Goal: Transaction & Acquisition: Purchase product/service

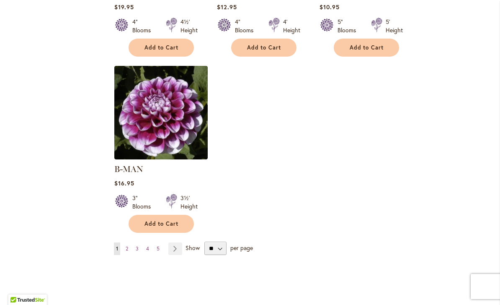
scroll to position [1085, 0]
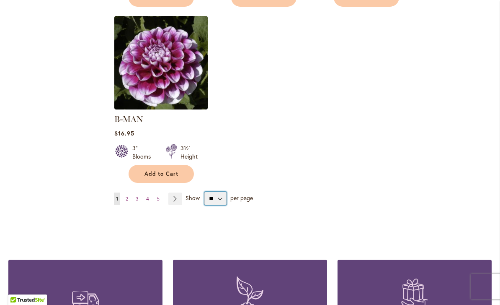
click at [222, 192] on select "** ** ** **" at bounding box center [216, 198] width 22 height 13
select select "**"
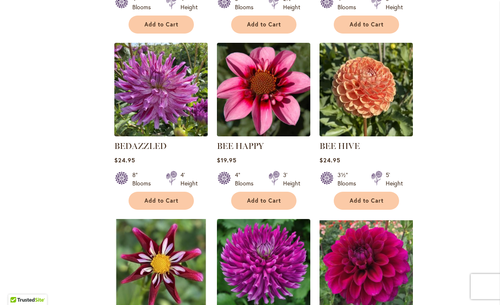
scroll to position [1596, 0]
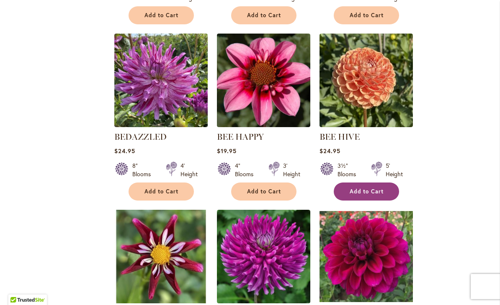
click at [370, 188] on span "Add to Cart" at bounding box center [367, 191] width 34 height 7
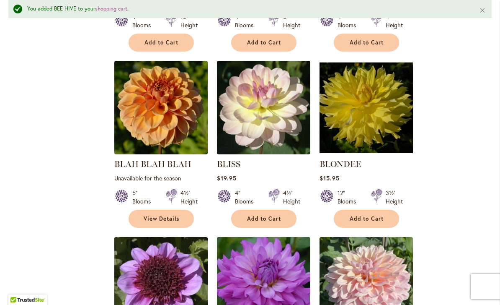
scroll to position [2305, 0]
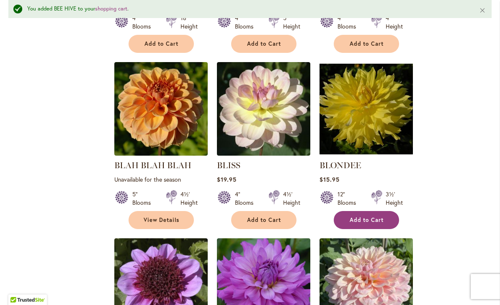
click at [367, 216] on span "Add to Cart" at bounding box center [367, 219] width 34 height 7
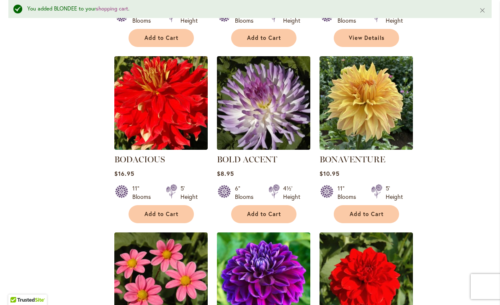
scroll to position [2681, 0]
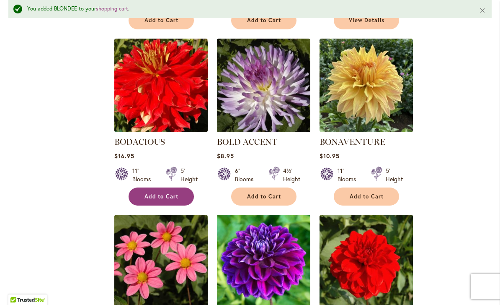
click at [151, 193] on span "Add to Cart" at bounding box center [162, 196] width 34 height 7
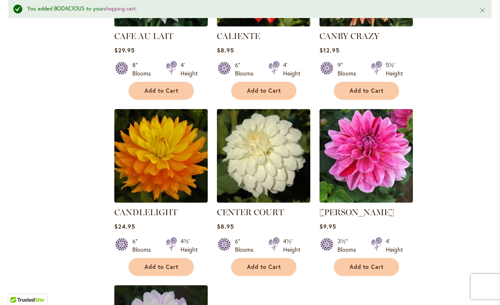
scroll to position [3684, 0]
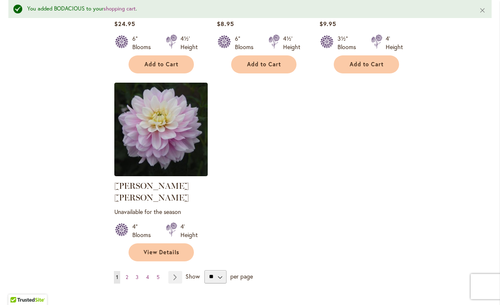
scroll to position [3943, 0]
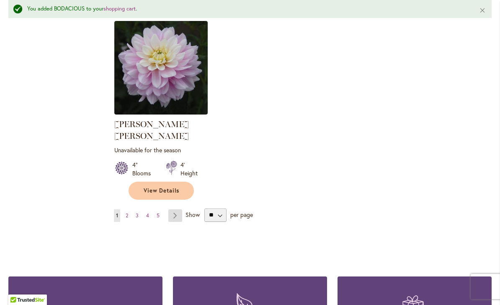
click at [174, 209] on link "Page Next" at bounding box center [176, 215] width 14 height 13
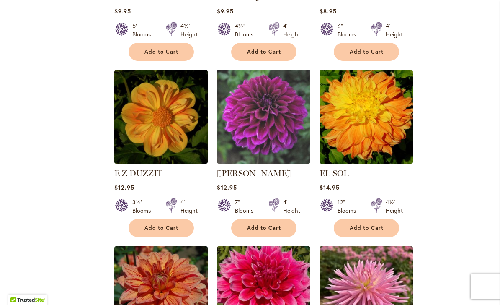
scroll to position [2858, 0]
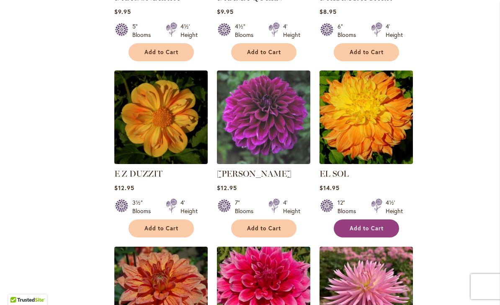
click at [372, 225] on span "Add to Cart" at bounding box center [367, 228] width 34 height 7
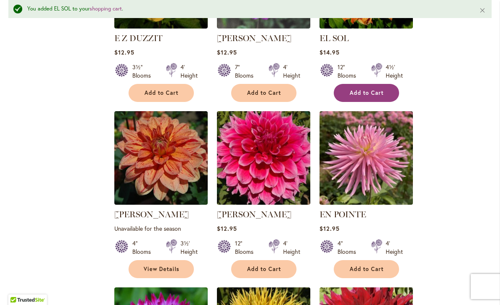
scroll to position [3015, 0]
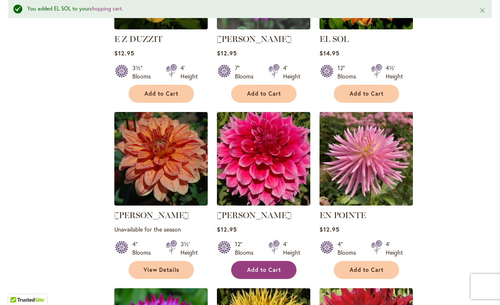
click at [268, 266] on span "Add to Cart" at bounding box center [264, 269] width 34 height 7
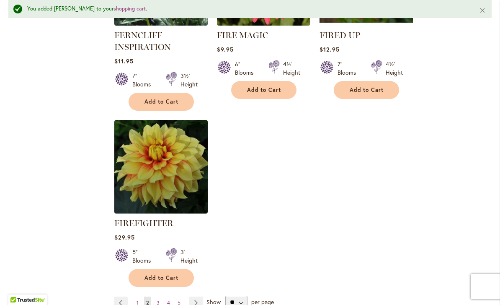
scroll to position [3936, 0]
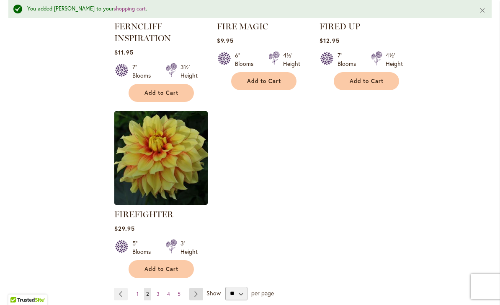
click at [196, 288] on link "Page Next" at bounding box center [196, 294] width 14 height 13
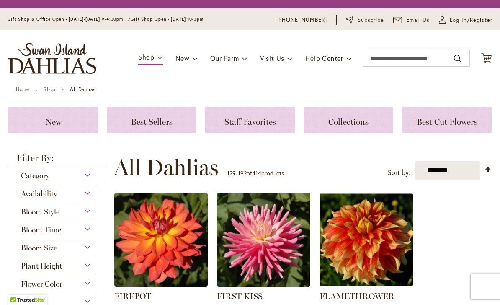
scroll to position [202, 0]
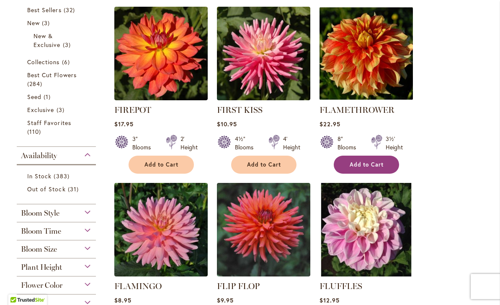
click at [366, 161] on span "Add to Cart" at bounding box center [367, 164] width 34 height 7
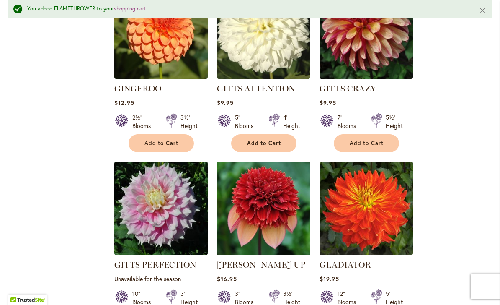
scroll to position [1553, 0]
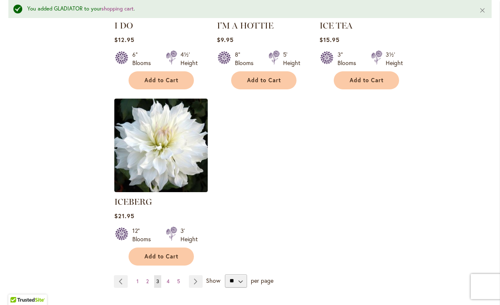
scroll to position [3964, 0]
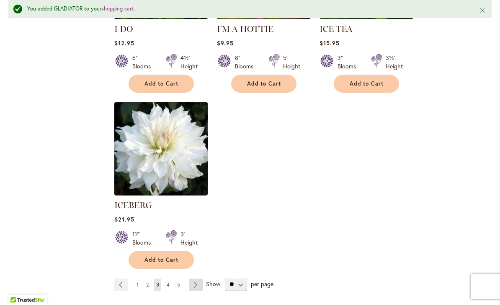
click at [197, 278] on link "Page Next" at bounding box center [196, 284] width 14 height 13
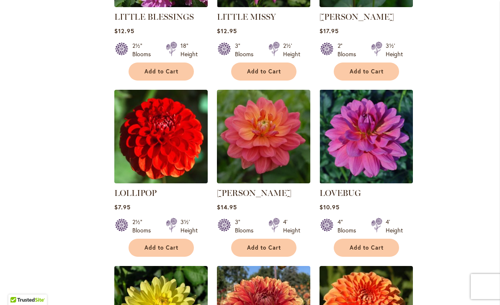
scroll to position [2827, 0]
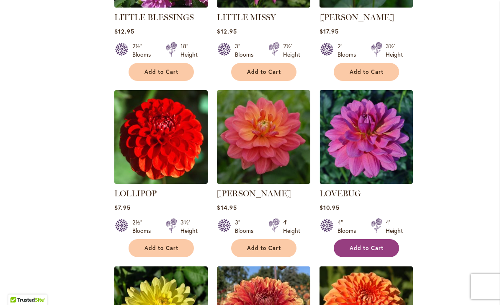
click at [372, 244] on span "Add to Cart" at bounding box center [367, 247] width 34 height 7
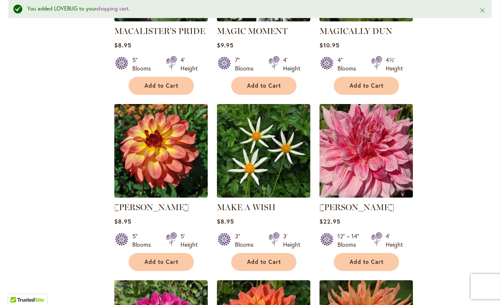
scroll to position [3494, 0]
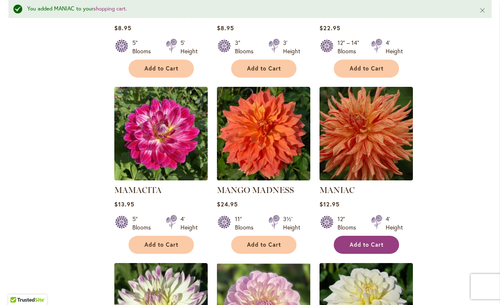
scroll to position [3565, 0]
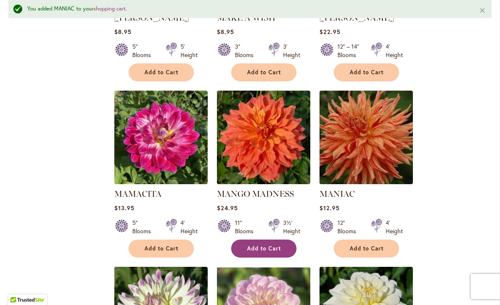
click at [264, 245] on span "Add to Cart" at bounding box center [264, 248] width 34 height 7
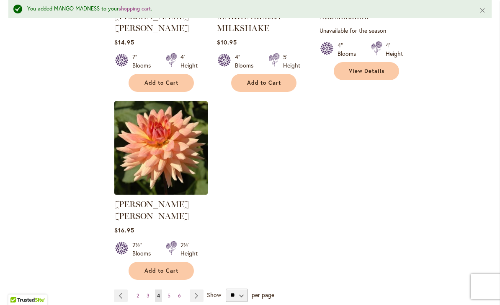
scroll to position [3919, 0]
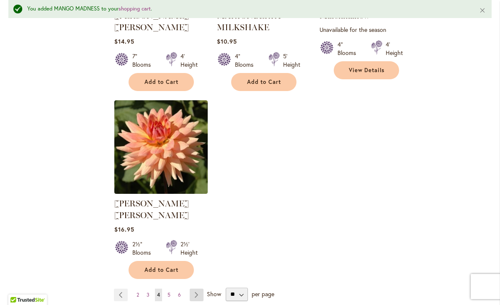
click at [196, 288] on link "Page Next" at bounding box center [197, 294] width 14 height 13
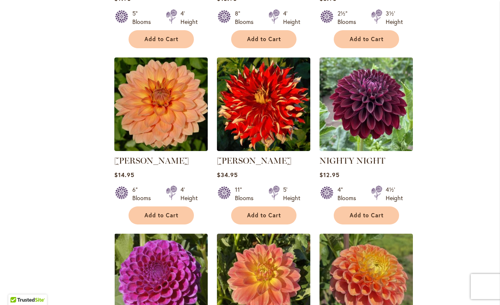
scroll to position [1770, 0]
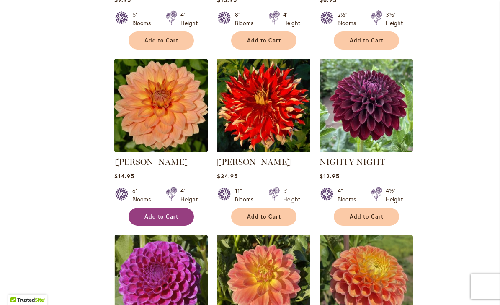
click at [166, 213] on span "Add to Cart" at bounding box center [162, 216] width 34 height 7
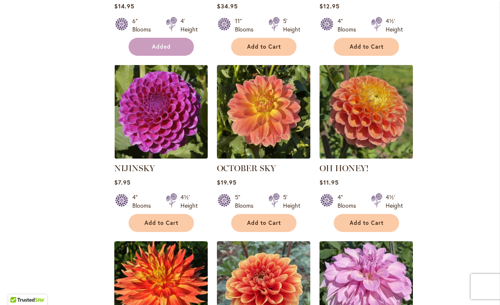
scroll to position [1943, 0]
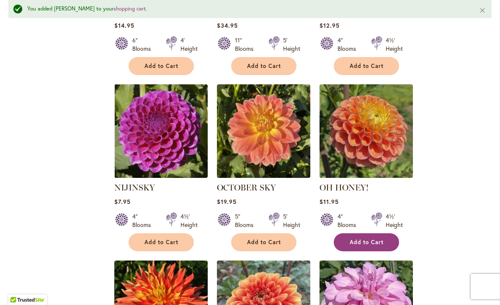
click at [366, 233] on button "Add to Cart" at bounding box center [366, 242] width 65 height 18
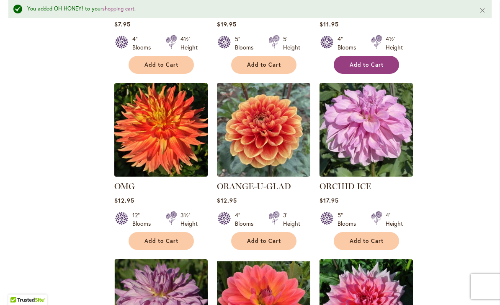
scroll to position [2122, 0]
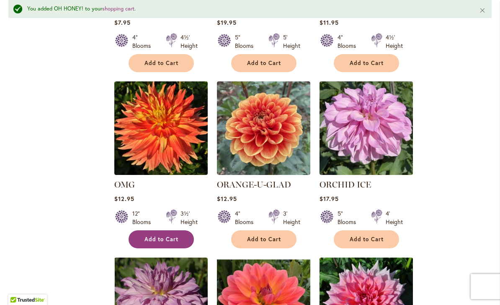
click at [162, 236] on span "Add to Cart" at bounding box center [162, 239] width 34 height 7
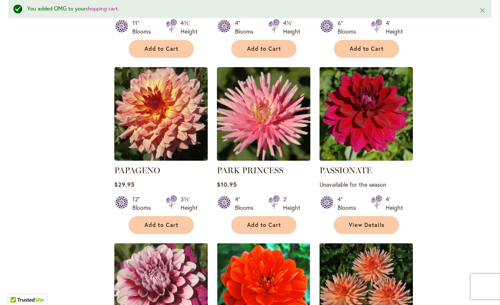
scroll to position [2675, 0]
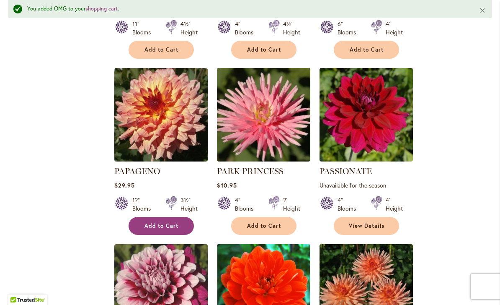
click at [148, 222] on span "Add to Cart" at bounding box center [162, 225] width 34 height 7
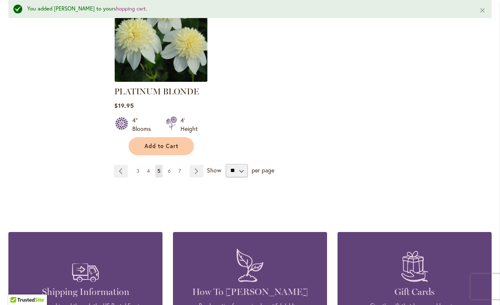
scroll to position [4052, 0]
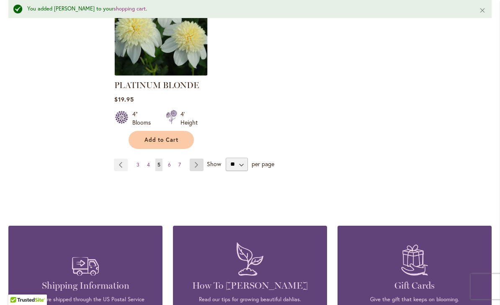
click at [198, 158] on link "Page Next" at bounding box center [197, 164] width 14 height 13
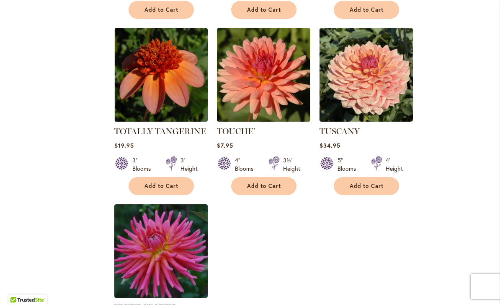
scroll to position [3744, 0]
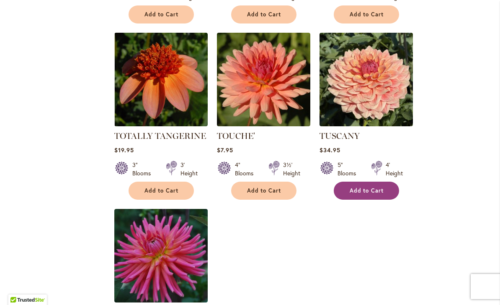
click at [356, 187] on span "Add to Cart" at bounding box center [367, 190] width 34 height 7
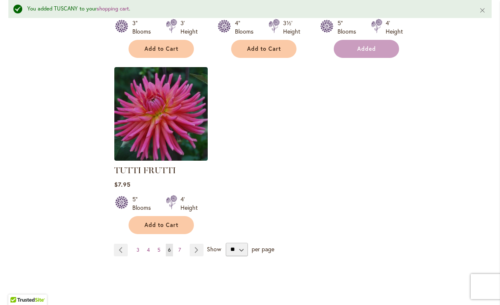
scroll to position [3918, 0]
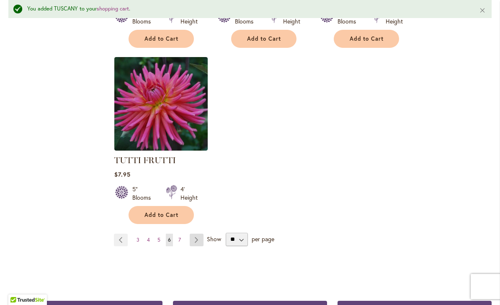
click at [197, 233] on link "Page Next" at bounding box center [197, 239] width 14 height 13
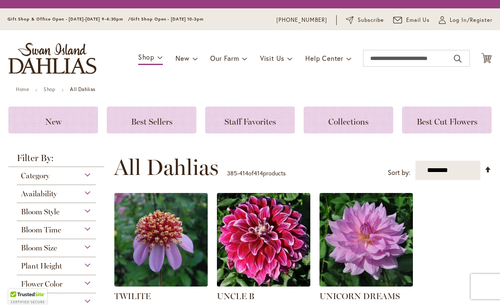
scroll to position [202, 0]
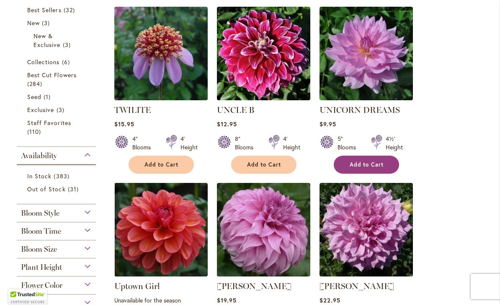
click at [358, 163] on span "Add to Cart" at bounding box center [367, 164] width 34 height 7
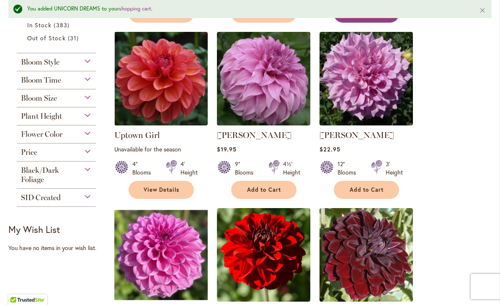
scroll to position [376, 0]
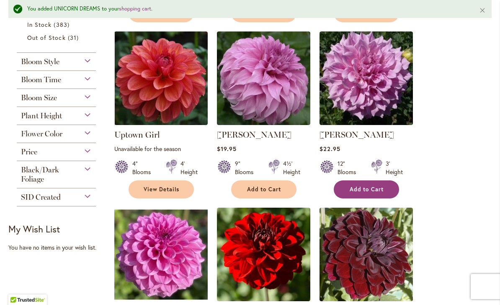
click at [366, 188] on span "Add to Cart" at bounding box center [367, 189] width 34 height 7
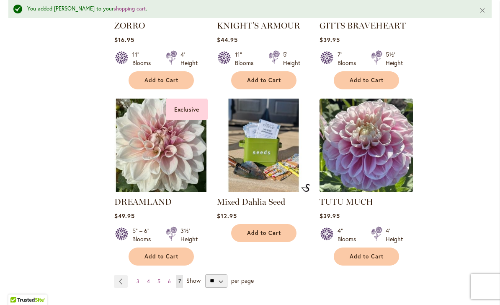
scroll to position [1730, 0]
click at [171, 275] on link "Page 6" at bounding box center [169, 281] width 7 height 13
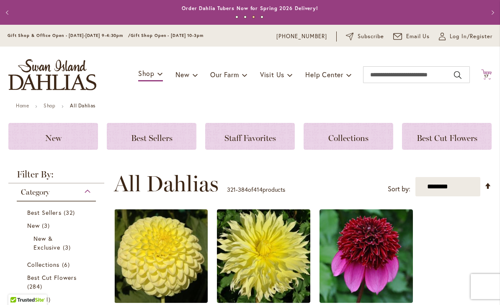
click at [484, 80] on span "Cart .cls-1 { fill: #231f20; }" at bounding box center [487, 74] width 10 height 11
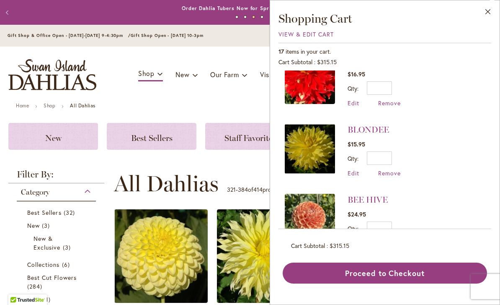
scroll to position [1002, 0]
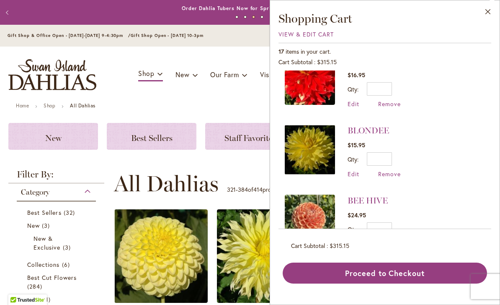
click at [389, 240] on span "Remove" at bounding box center [390, 244] width 23 height 8
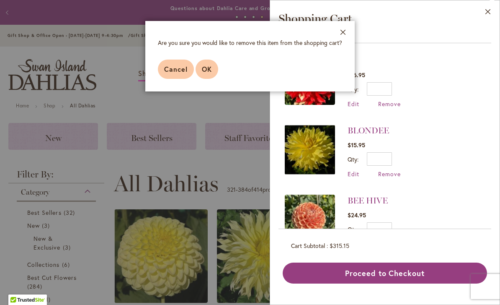
click at [208, 73] on span "OK" at bounding box center [207, 69] width 10 height 9
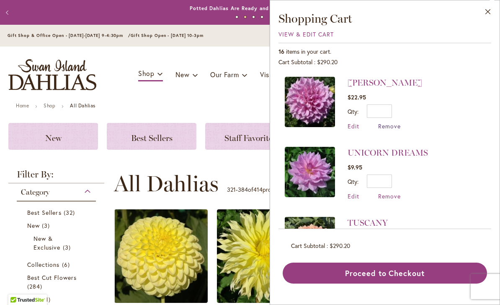
click at [388, 128] on span "Remove" at bounding box center [390, 126] width 23 height 8
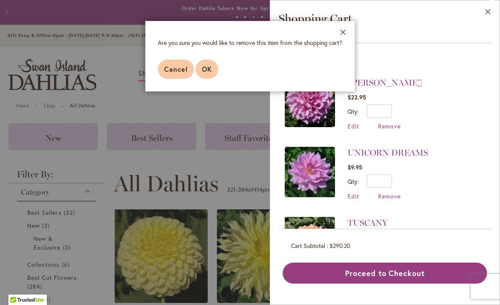
click at [210, 73] on span "OK" at bounding box center [207, 69] width 10 height 9
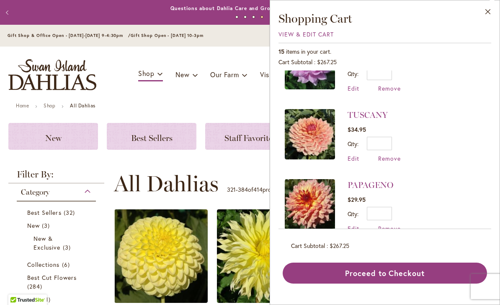
scroll to position [37, 0]
click at [390, 161] on span "Remove" at bounding box center [390, 159] width 23 height 8
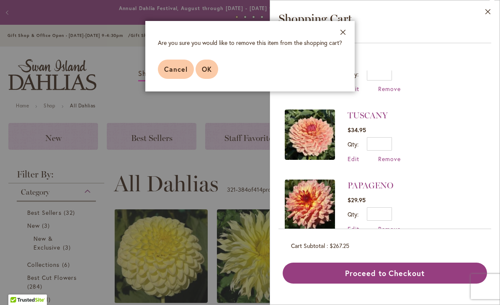
click at [208, 67] on span "OK" at bounding box center [207, 69] width 10 height 9
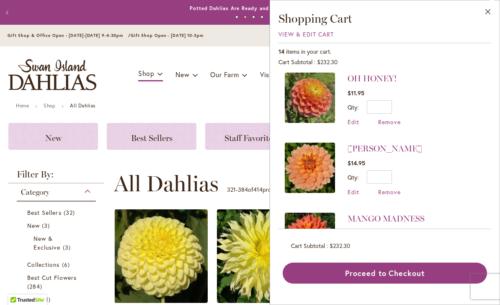
scroll to position [210, 0]
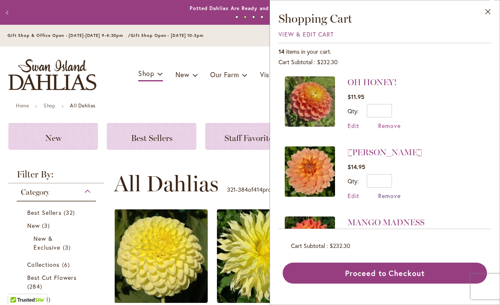
click at [391, 195] on span "Remove" at bounding box center [390, 196] width 23 height 8
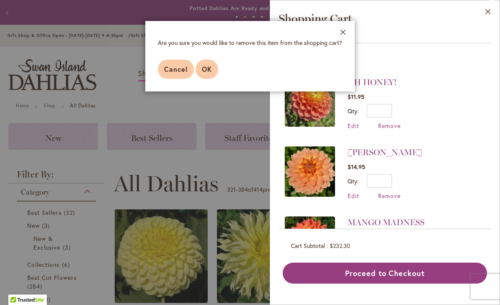
click at [204, 70] on span "OK" at bounding box center [207, 69] width 10 height 9
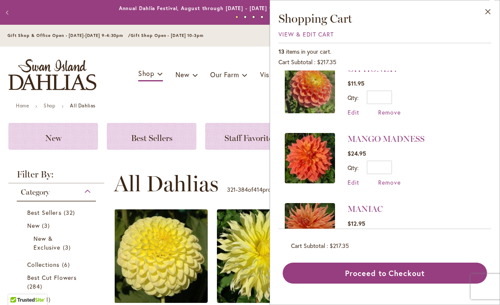
scroll to position [225, 0]
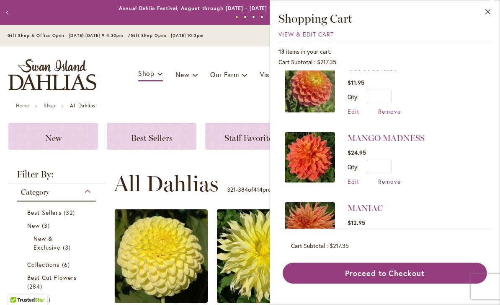
click at [393, 181] on span "Remove" at bounding box center [390, 181] width 23 height 8
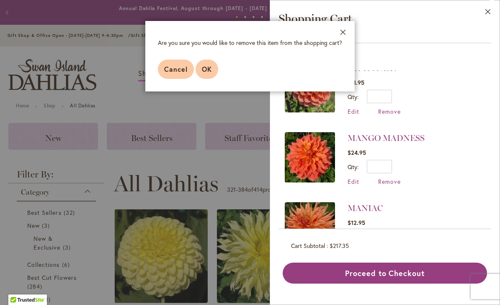
click at [206, 72] on span "OK" at bounding box center [207, 69] width 10 height 9
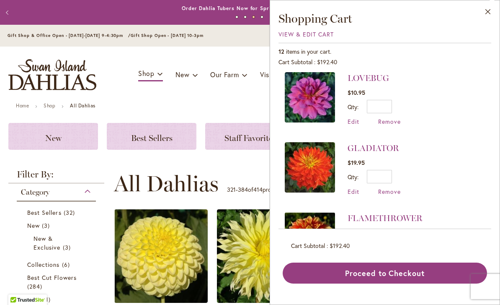
scroll to position [356, 0]
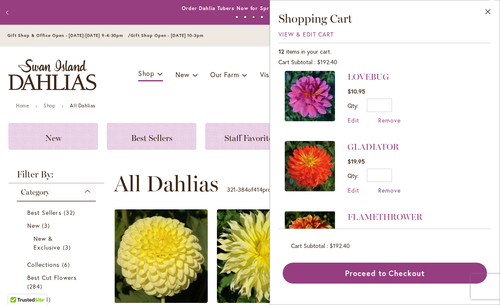
click at [391, 190] on span "Remove" at bounding box center [390, 190] width 23 height 8
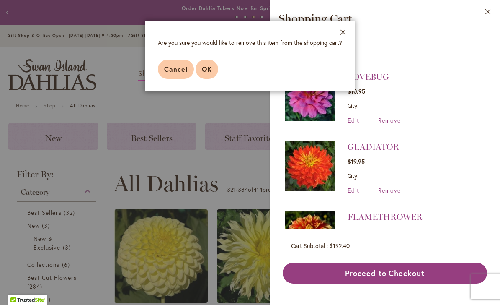
click at [207, 70] on span "OK" at bounding box center [207, 69] width 10 height 9
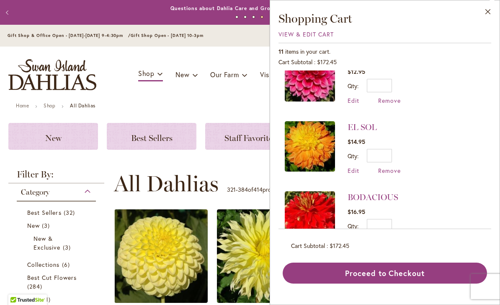
scroll to position [517, 0]
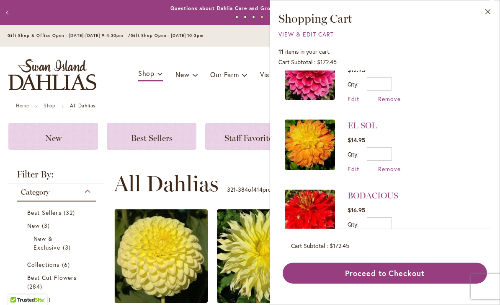
click at [389, 236] on span "Remove" at bounding box center [390, 239] width 23 height 8
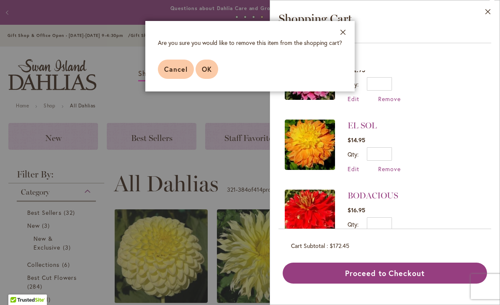
click at [208, 70] on span "OK" at bounding box center [207, 69] width 10 height 9
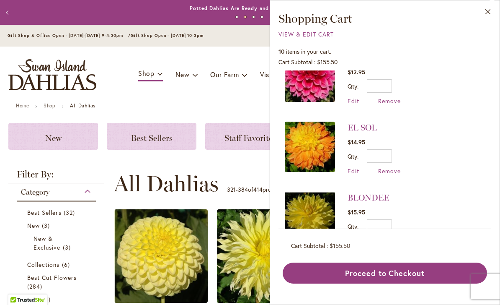
scroll to position [515, 0]
click at [389, 238] on span "Remove" at bounding box center [390, 241] width 23 height 8
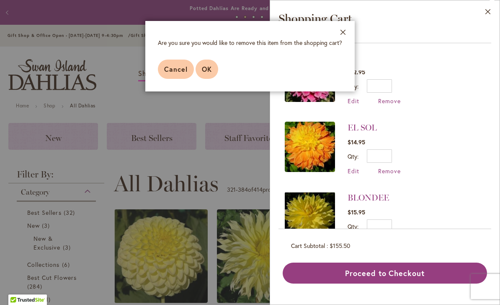
click at [206, 73] on span "OK" at bounding box center [207, 69] width 10 height 9
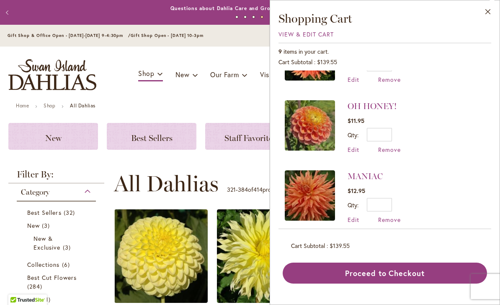
scroll to position [189, 0]
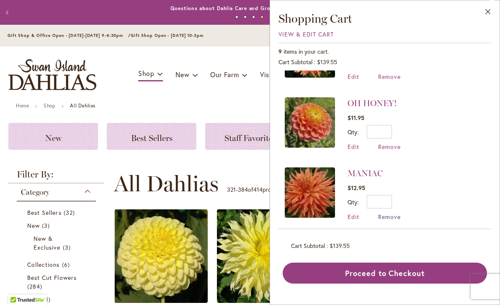
click at [389, 218] on span "Remove" at bounding box center [390, 217] width 23 height 8
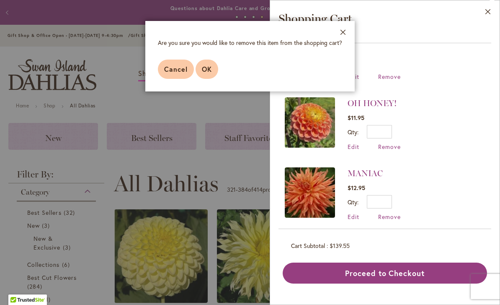
click at [212, 71] on button "OK" at bounding box center [207, 69] width 23 height 19
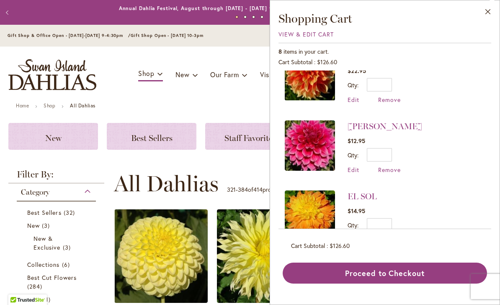
scroll to position [376, 0]
click at [424, 200] on li "EL SOL $14.95 Qty * Update Edit Remove" at bounding box center [385, 217] width 200 height 70
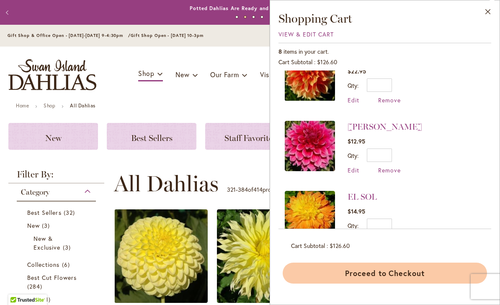
click at [376, 283] on button "Proceed to Checkout" at bounding box center [385, 272] width 205 height 21
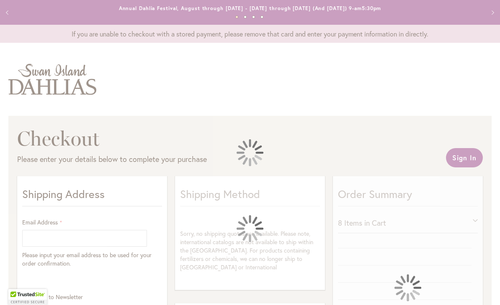
select select "**"
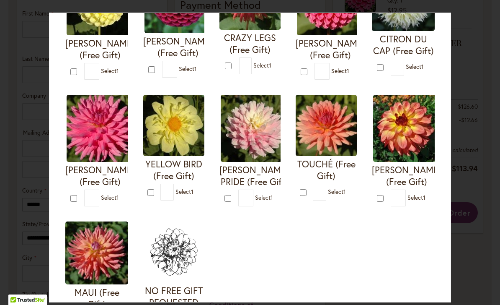
scroll to position [249, 0]
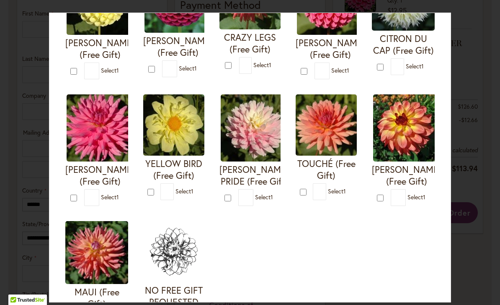
type input "*"
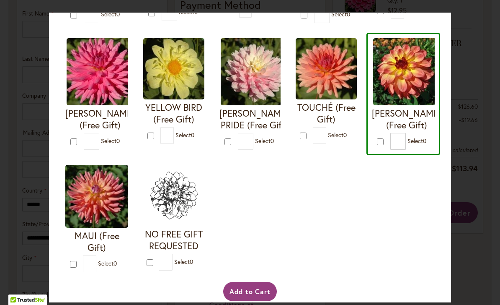
scroll to position [305, 0]
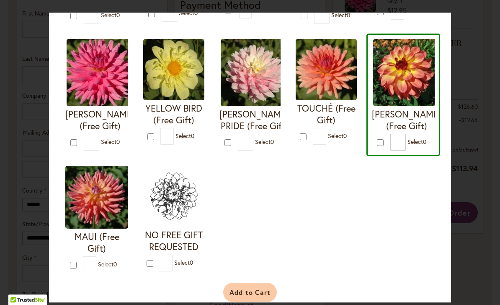
click at [250, 300] on button "Add to Cart" at bounding box center [250, 292] width 54 height 19
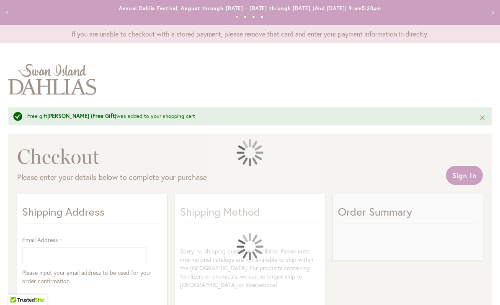
select select "**"
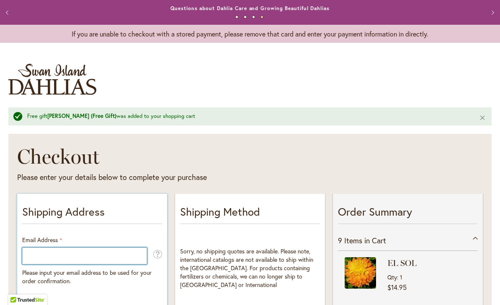
click at [49, 257] on input "Email Address" at bounding box center [84, 255] width 125 height 17
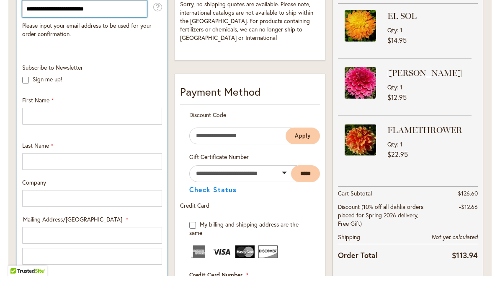
type input "**********"
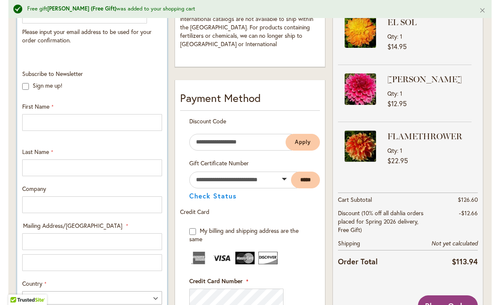
scroll to position [241, 0]
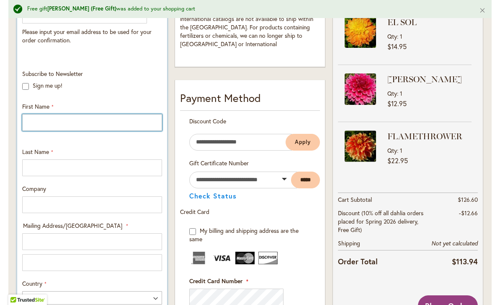
click at [40, 122] on input "First Name" at bounding box center [92, 122] width 140 height 17
type input "******"
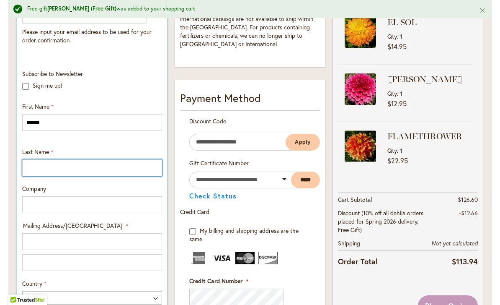
type input "********"
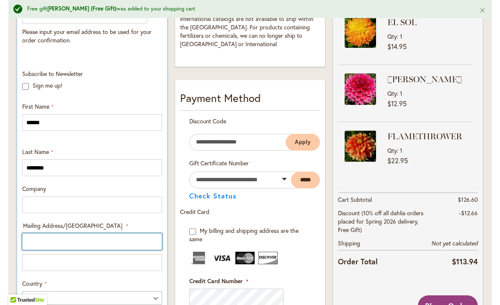
click at [47, 236] on input "Mailing Address/PO BOX: Line 1" at bounding box center [92, 241] width 140 height 17
type input "**********"
select select "**"
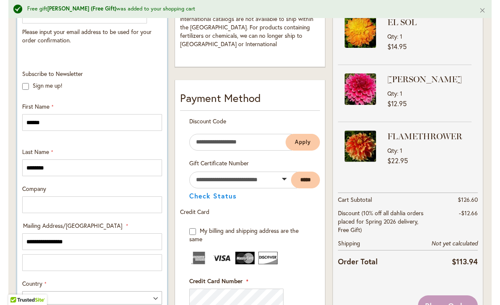
type input "*****"
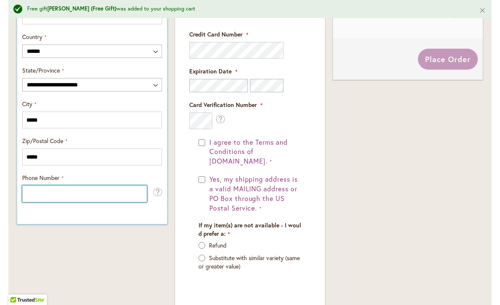
scroll to position [490, 0]
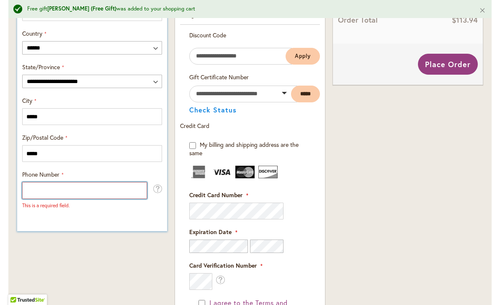
click at [54, 189] on input "Phone Number" at bounding box center [84, 190] width 125 height 17
type input "**********"
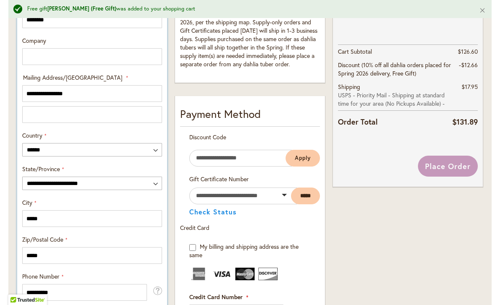
scroll to position [387, 0]
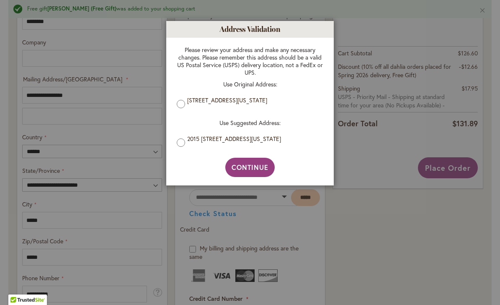
click at [176, 148] on div "Please review your address and make any necessary changes. Please remember this…" at bounding box center [250, 98] width 163 height 120
click at [252, 166] on span "Continue" at bounding box center [250, 167] width 37 height 9
type input "**********"
type input "*****"
type input "**********"
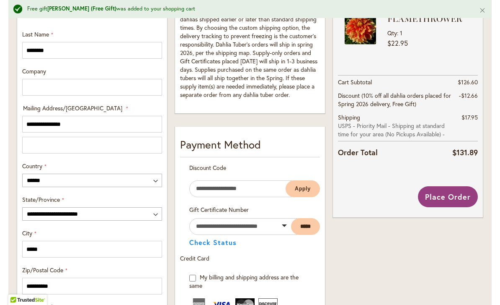
scroll to position [376, 0]
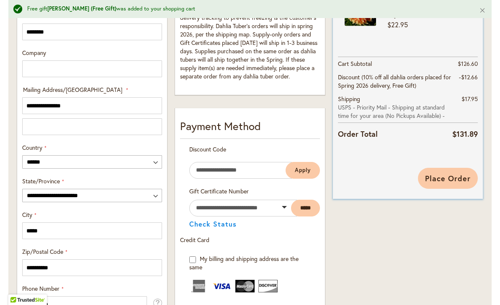
click at [450, 173] on span "Place Order" at bounding box center [448, 178] width 46 height 10
